Goal: Find specific page/section: Find specific page/section

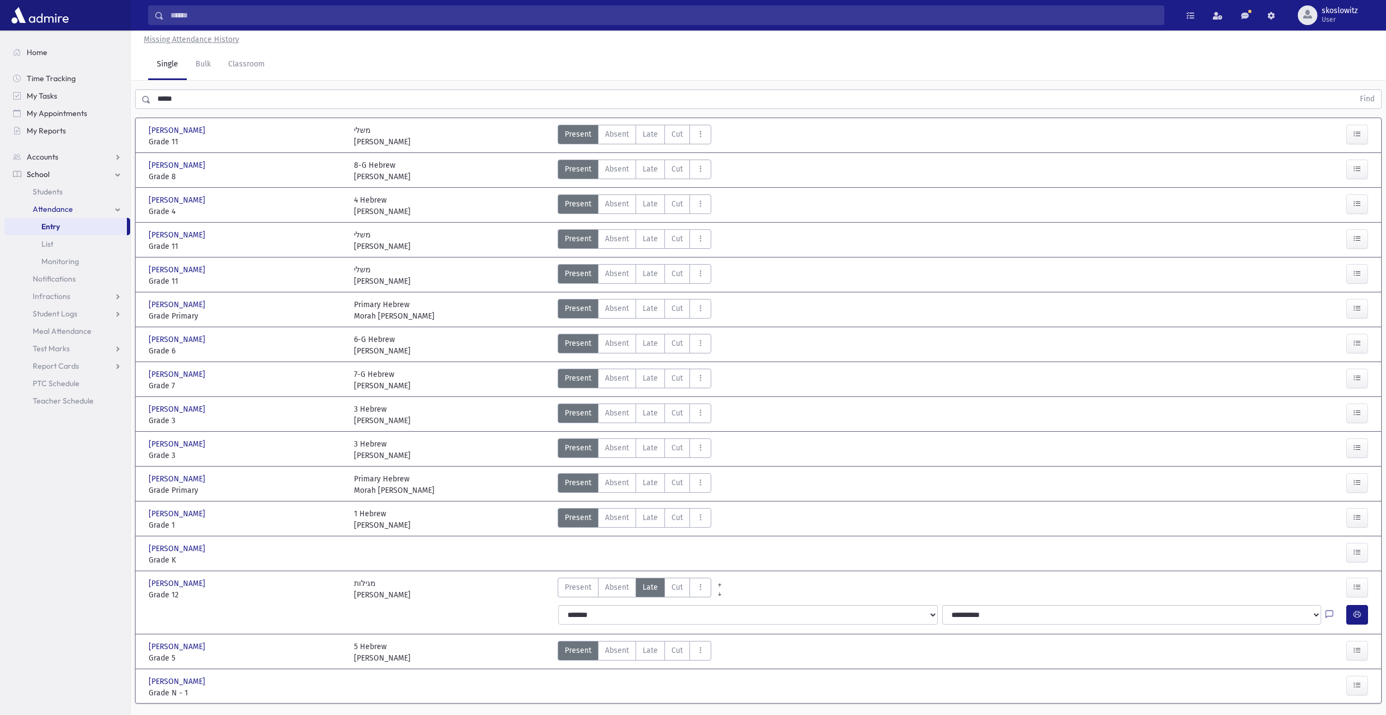
scroll to position [28, 0]
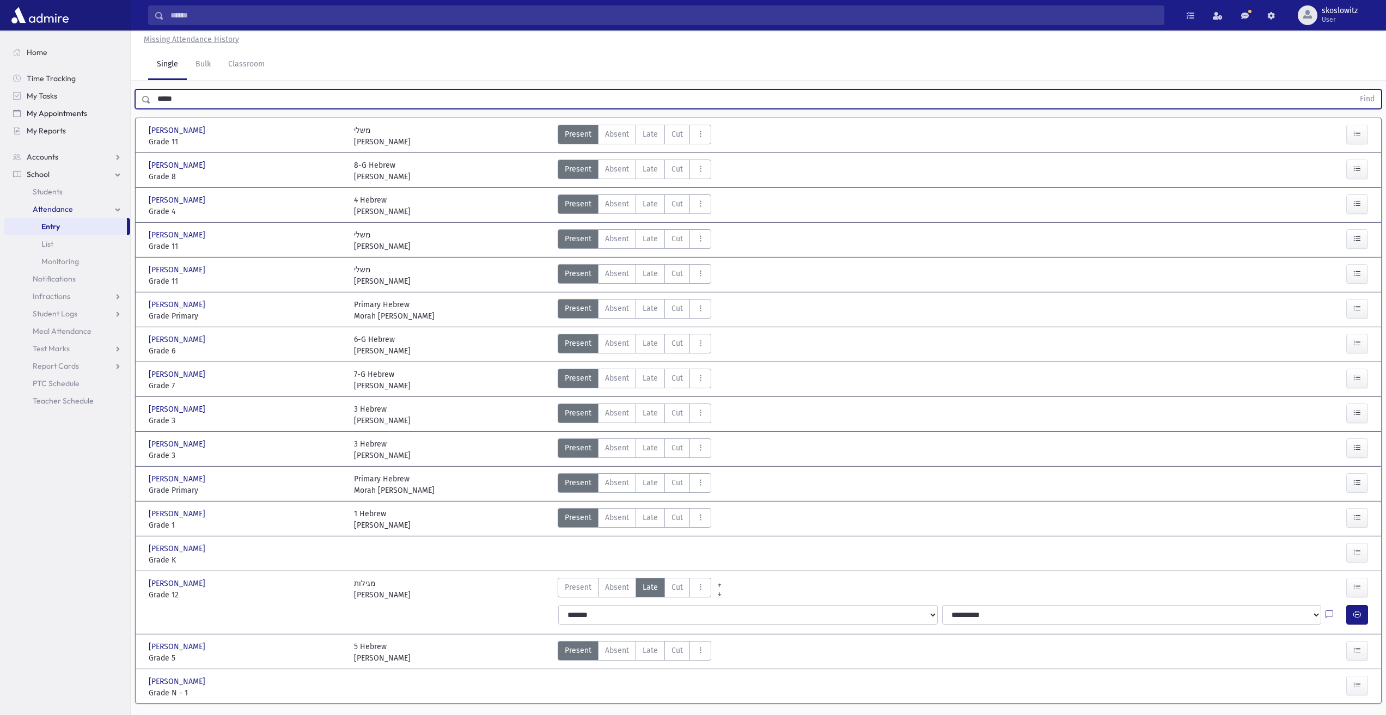
drag, startPoint x: 194, startPoint y: 95, endPoint x: 128, endPoint y: 113, distance: 68.3
click at [128, 113] on div "Search Results All Accounts" at bounding box center [693, 358] width 1386 height 772
type input "****"
click at [1353, 90] on button "Find" at bounding box center [1367, 99] width 28 height 19
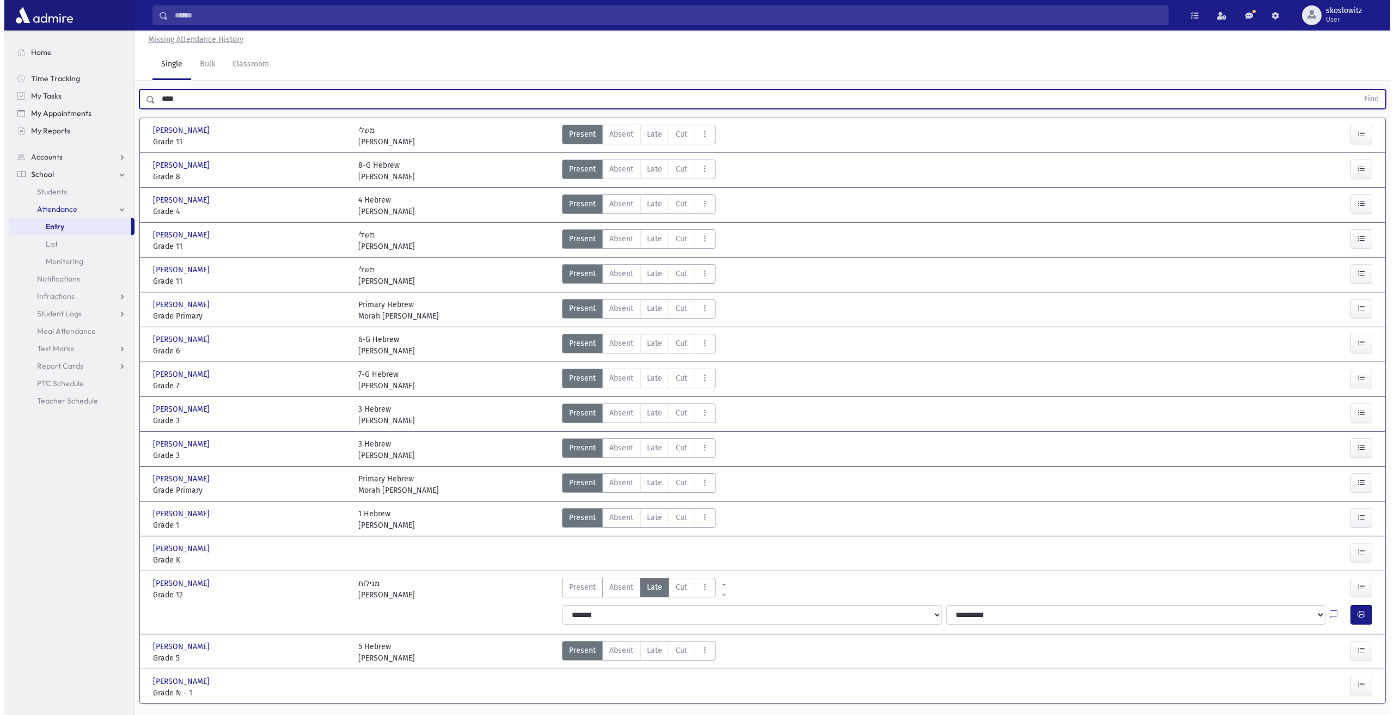
scroll to position [0, 0]
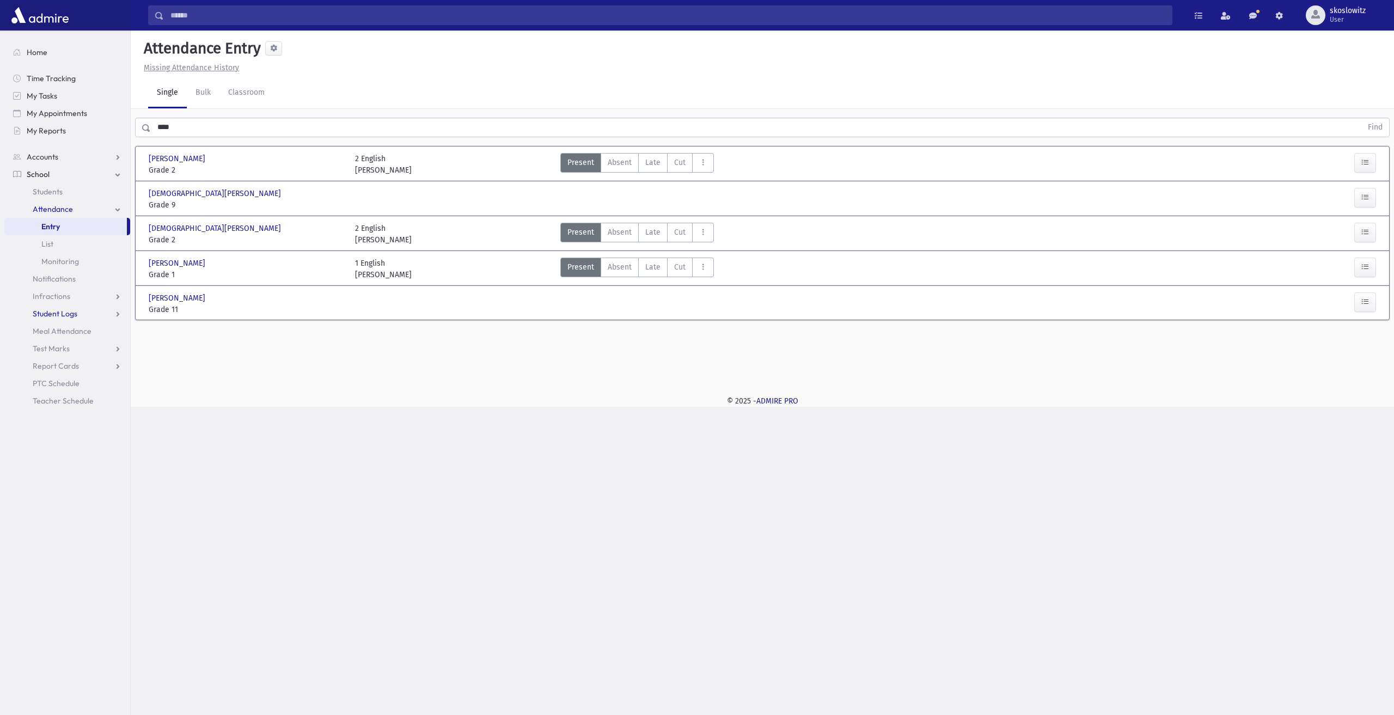
click at [64, 314] on span "Student Logs" at bounding box center [55, 314] width 45 height 10
click at [49, 344] on span "List" at bounding box center [47, 349] width 12 height 10
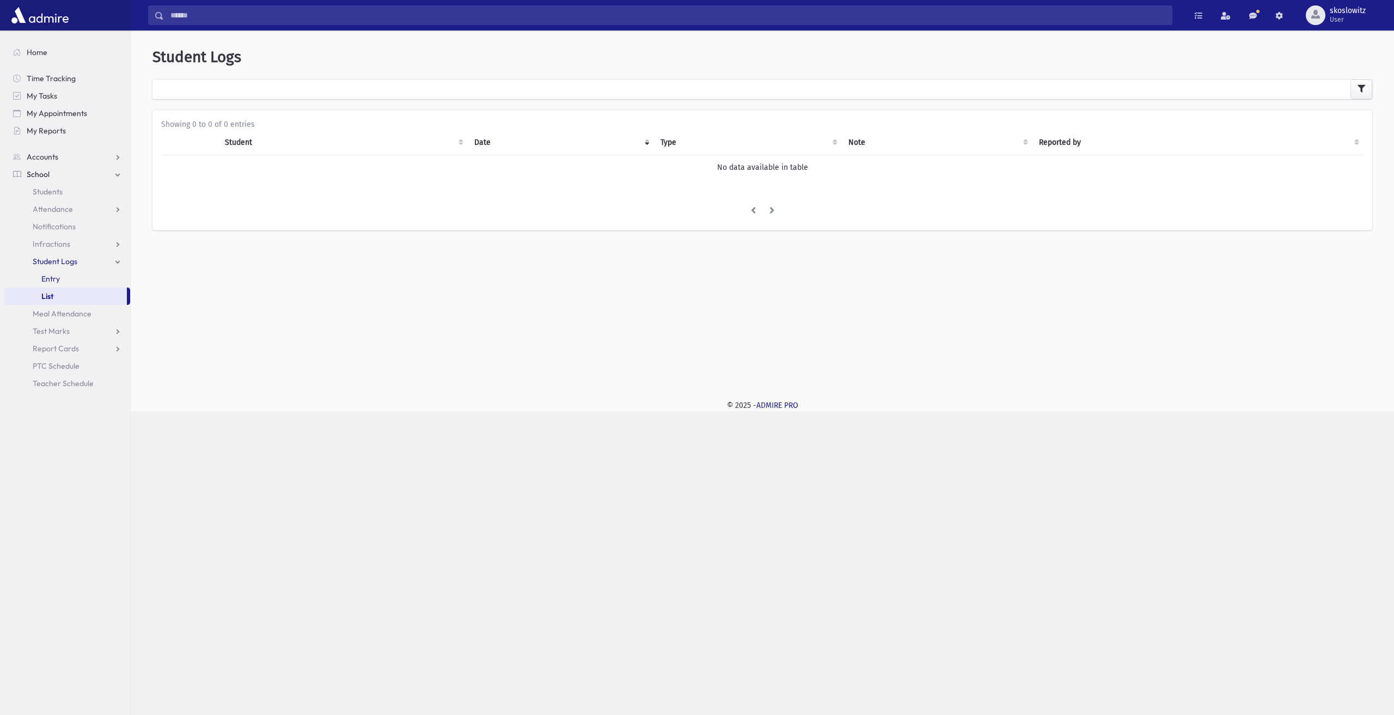
click at [60, 282] on link "Entry" at bounding box center [67, 278] width 126 height 17
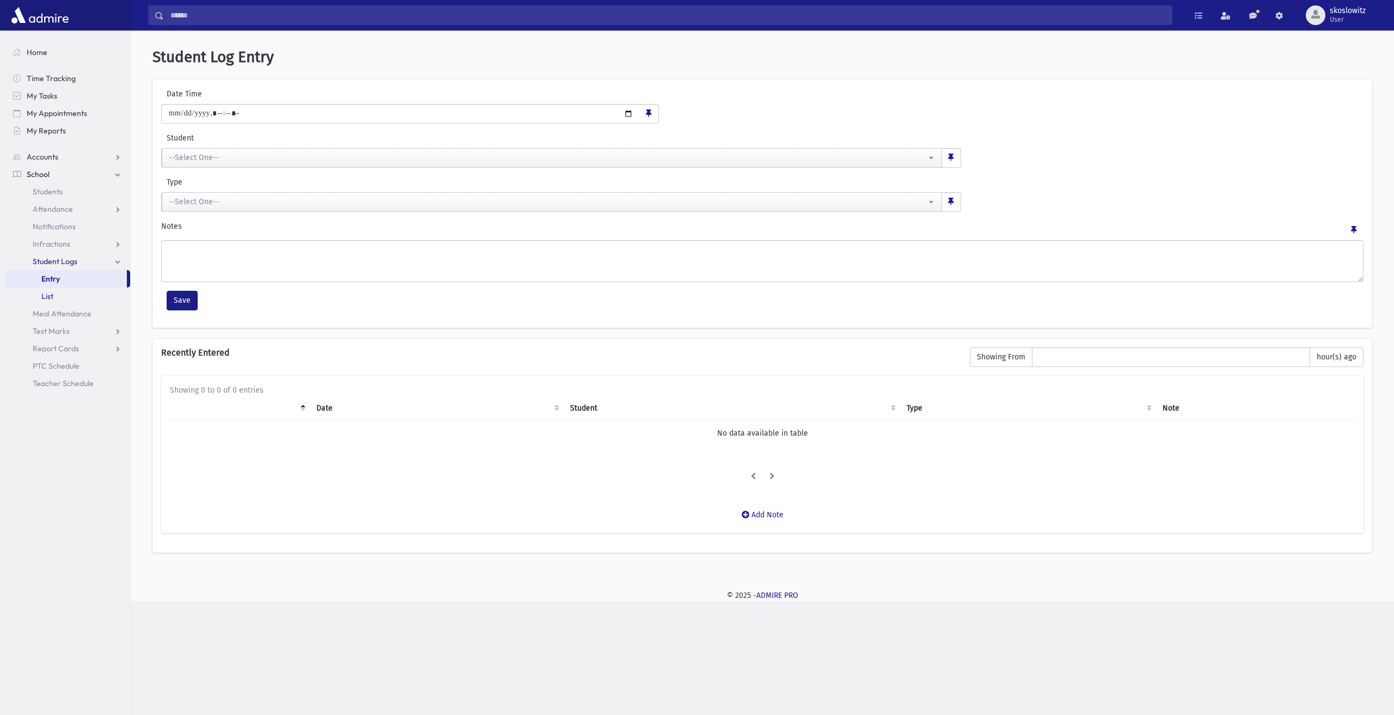
click at [51, 298] on span "List" at bounding box center [47, 296] width 12 height 10
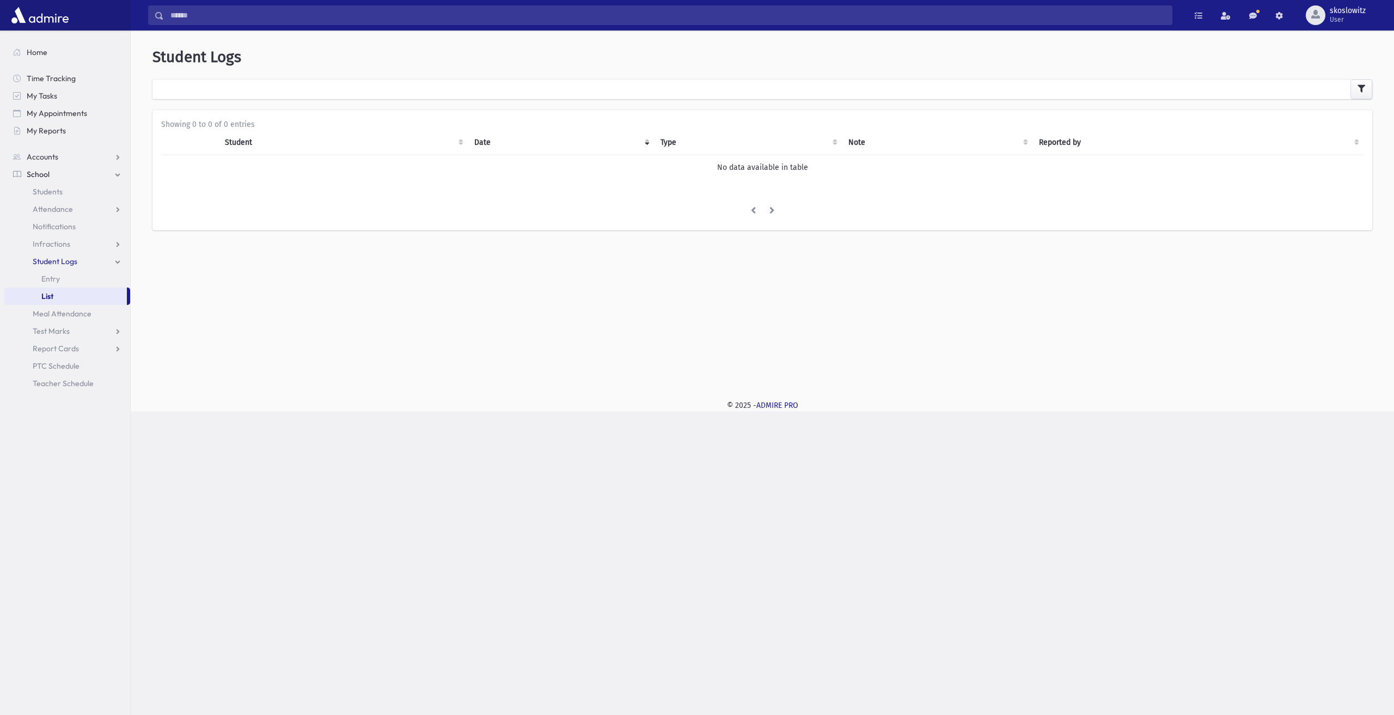
click at [58, 260] on span "Student Logs" at bounding box center [55, 262] width 45 height 10
click at [64, 278] on link "Entry" at bounding box center [67, 278] width 126 height 17
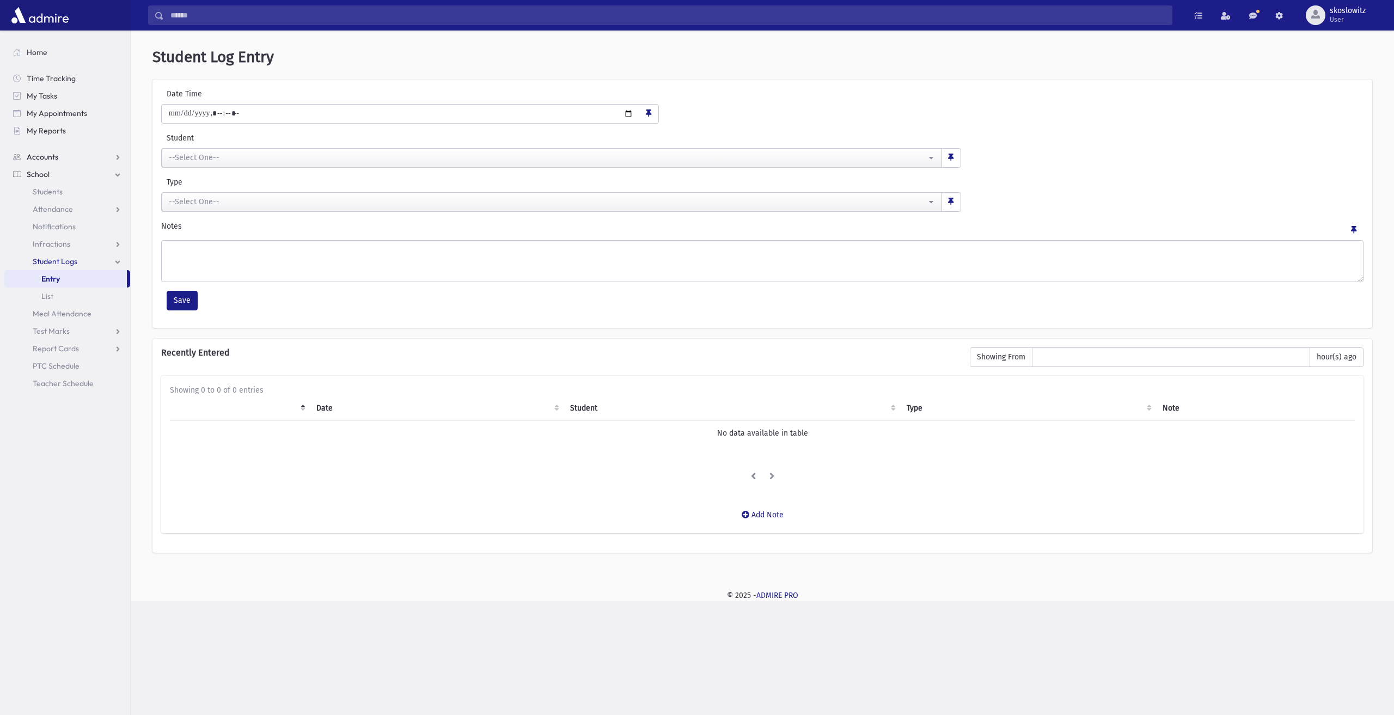
click at [44, 158] on span "Accounts" at bounding box center [43, 157] width 32 height 10
click at [46, 208] on span "School" at bounding box center [38, 209] width 23 height 10
click at [47, 194] on span "Students" at bounding box center [48, 192] width 30 height 10
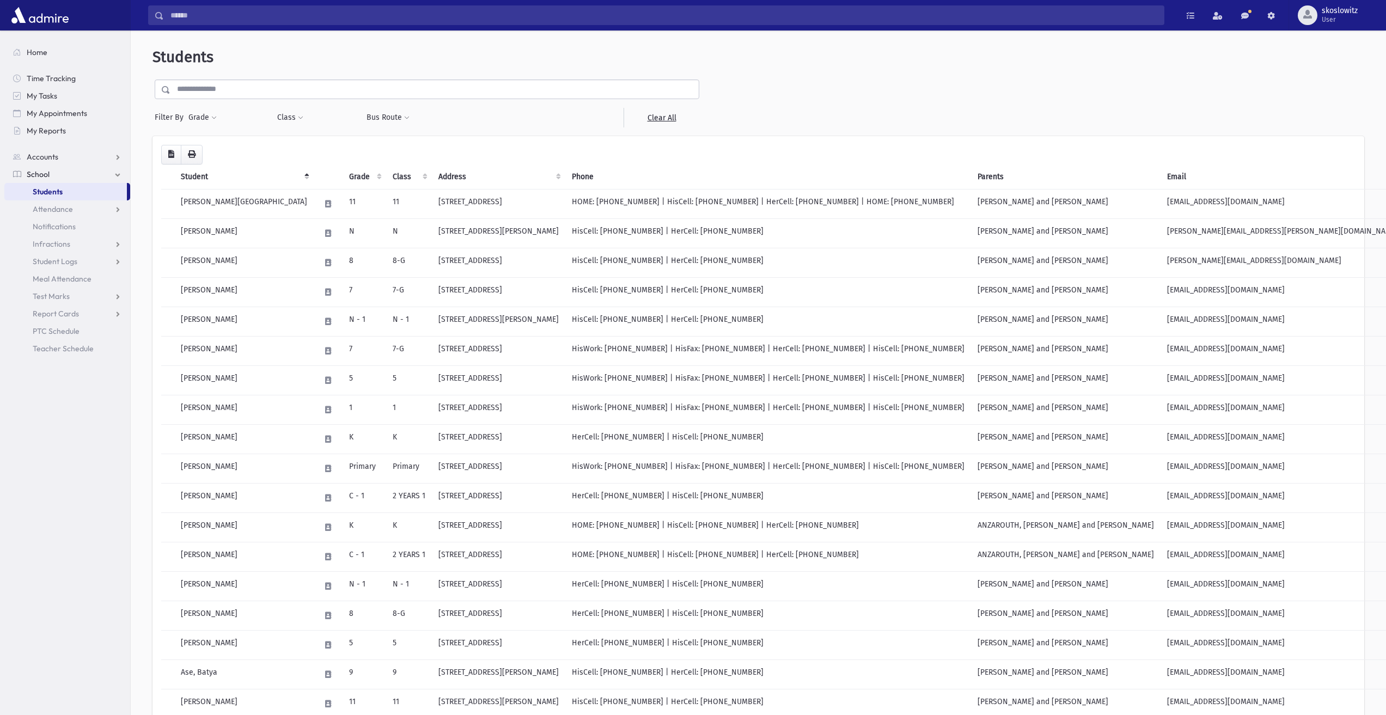
click at [219, 93] on input "text" at bounding box center [434, 90] width 528 height 20
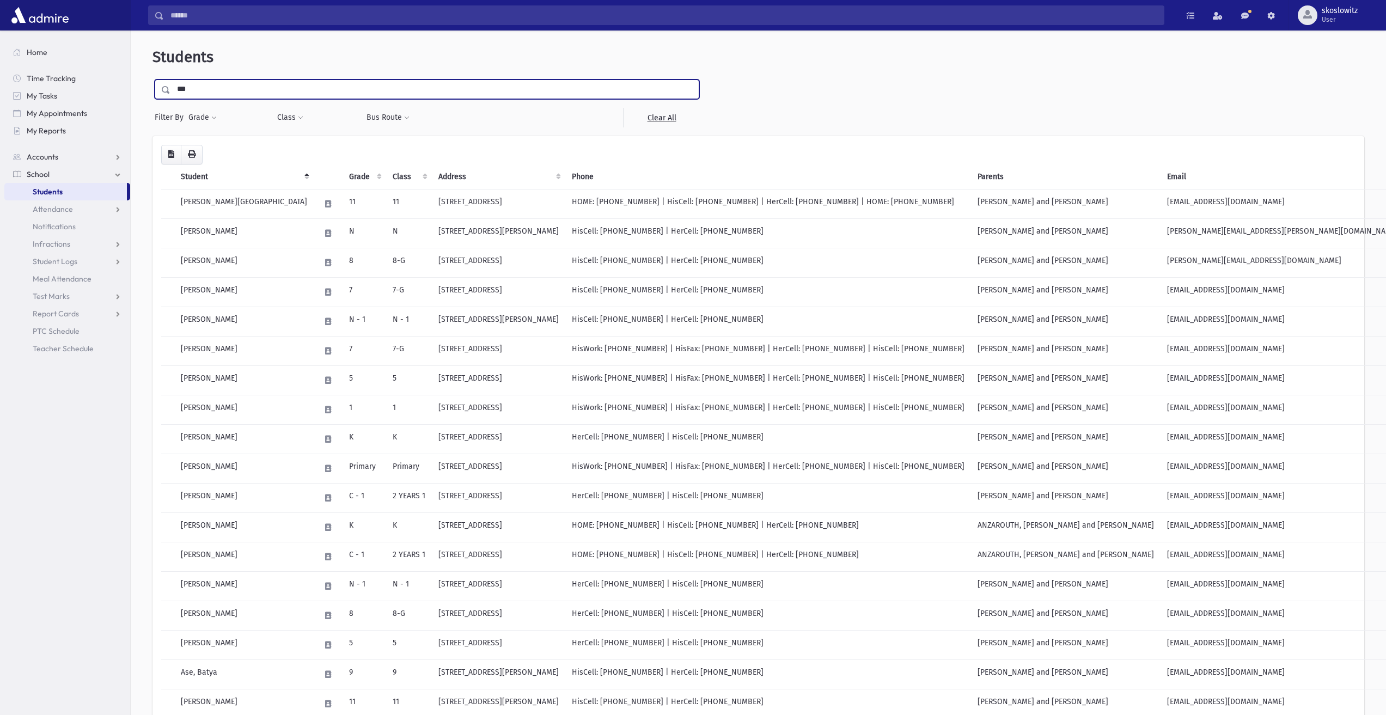
type input "***"
click at [152, 80] on input "submit" at bounding box center [167, 87] width 30 height 15
